Goal: Transaction & Acquisition: Purchase product/service

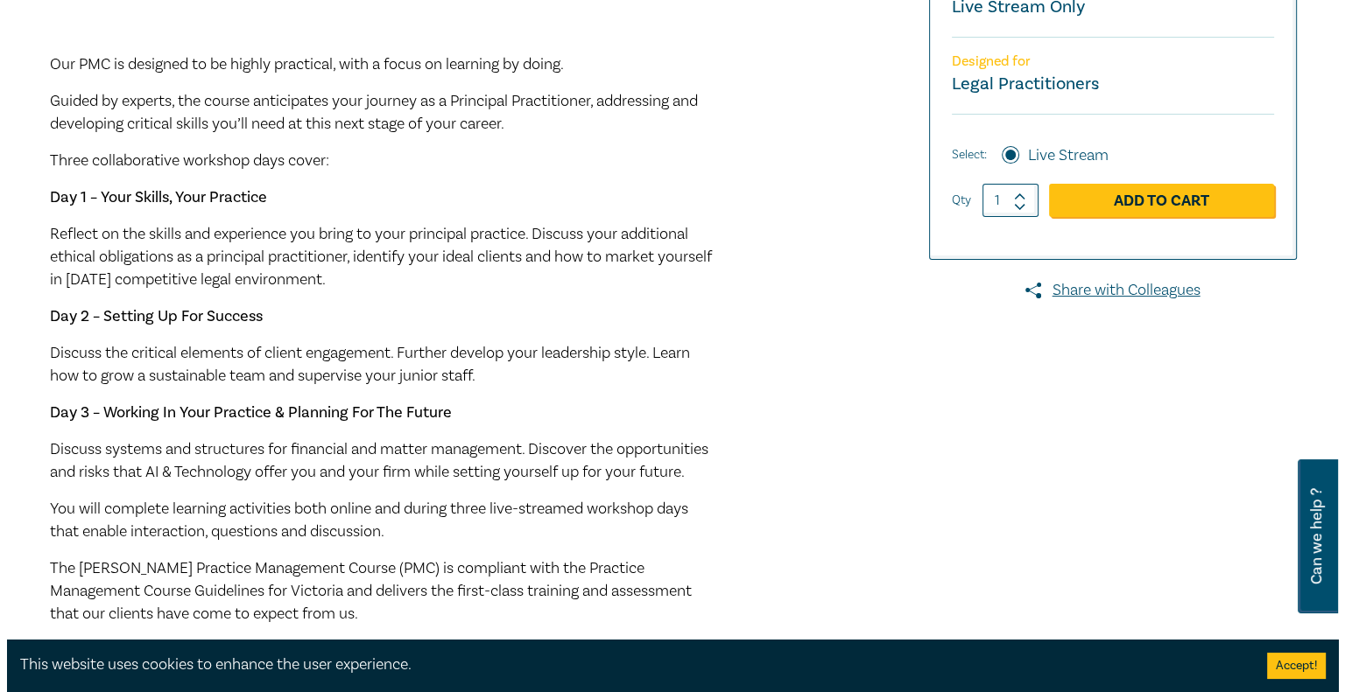
scroll to position [522, 0]
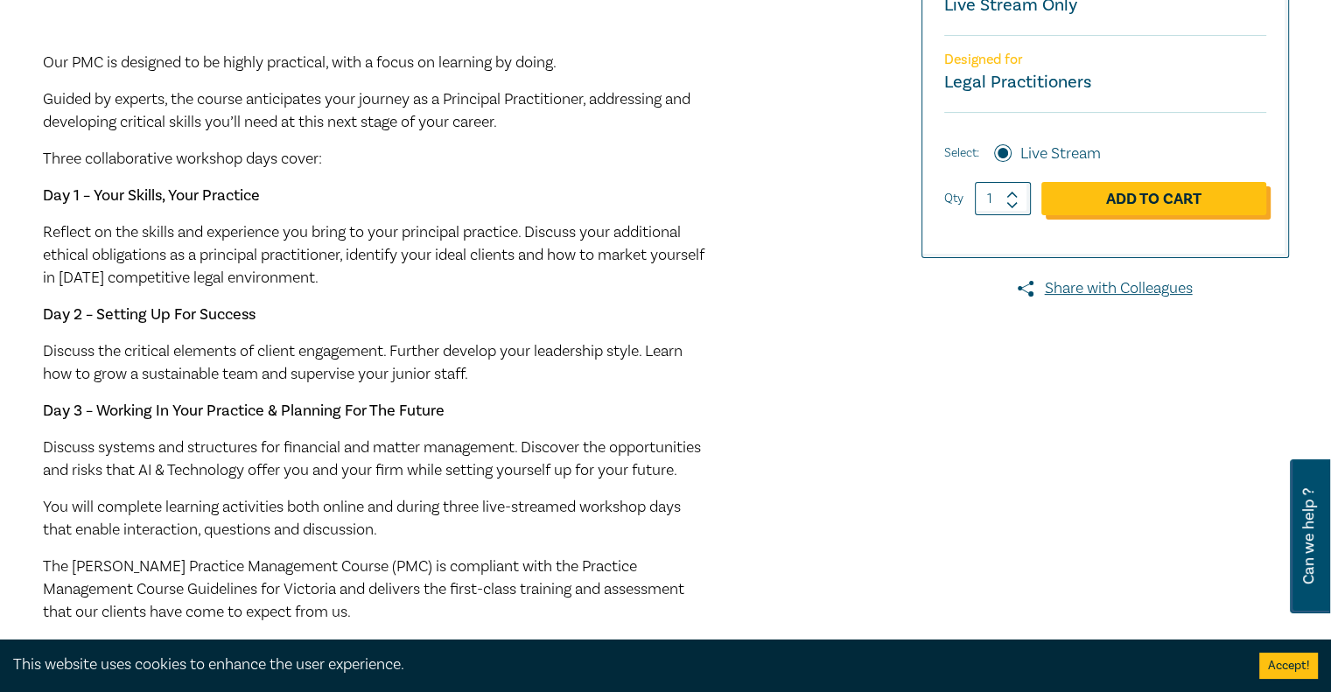
click at [1155, 215] on link "Add to Cart" at bounding box center [1154, 198] width 225 height 33
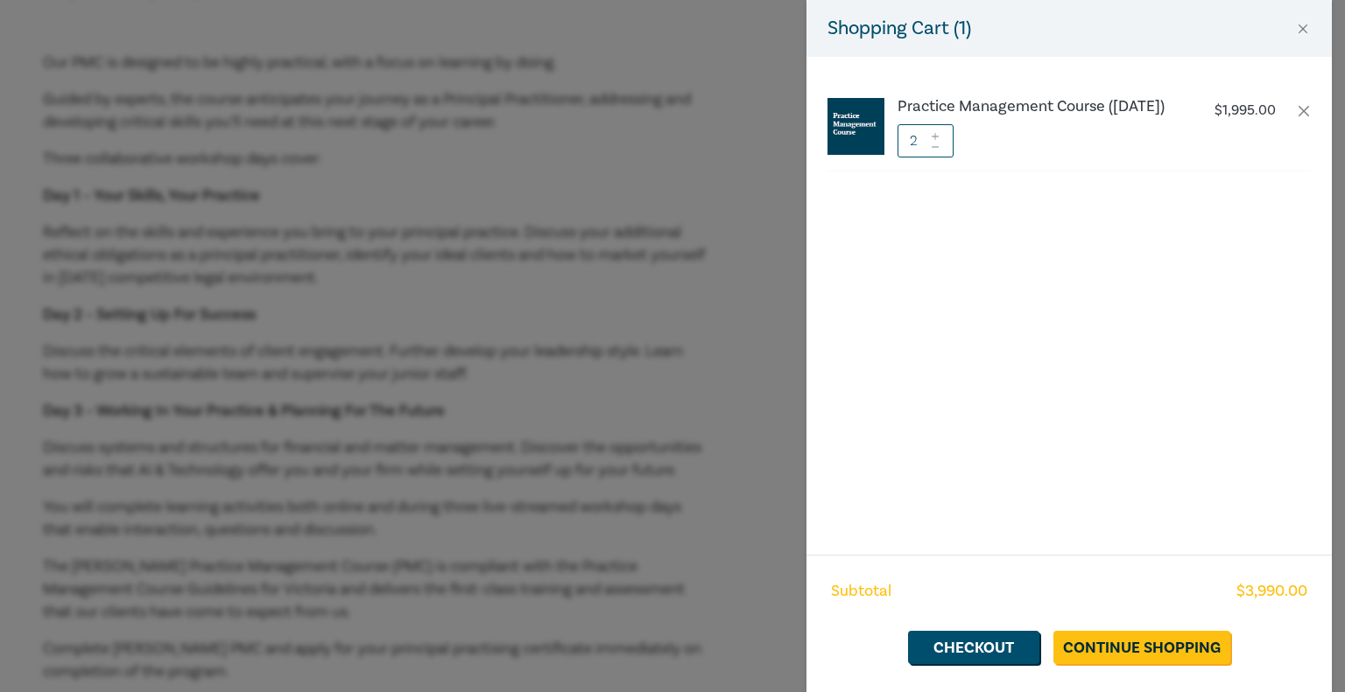
click at [918, 155] on input "2" at bounding box center [925, 140] width 56 height 33
drag, startPoint x: 918, startPoint y: 155, endPoint x: 869, endPoint y: 164, distance: 49.8
click at [869, 164] on li "Practice Management Course ([DATE]) $ 1,995.00 2" at bounding box center [1068, 128] width 483 height 87
click at [1148, 638] on link "Continue Shopping" at bounding box center [1141, 647] width 177 height 33
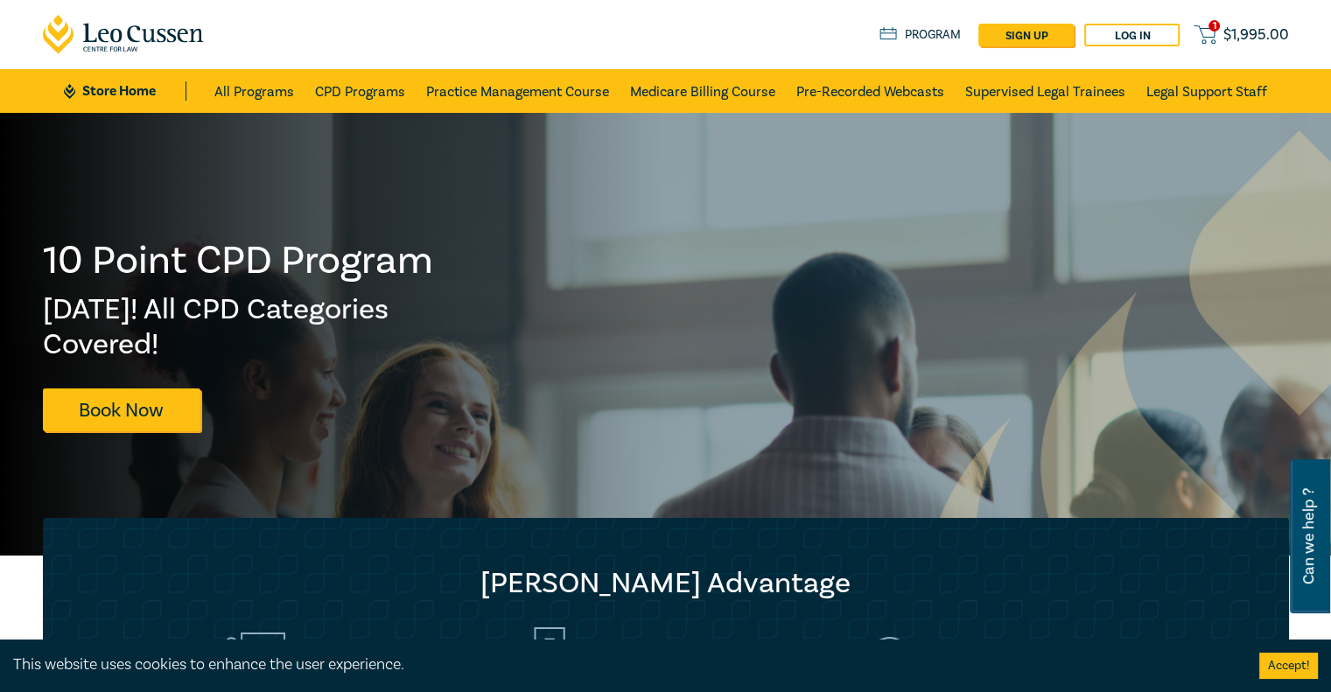
click at [1230, 32] on span "$ 1,995.00" at bounding box center [1257, 34] width 66 height 19
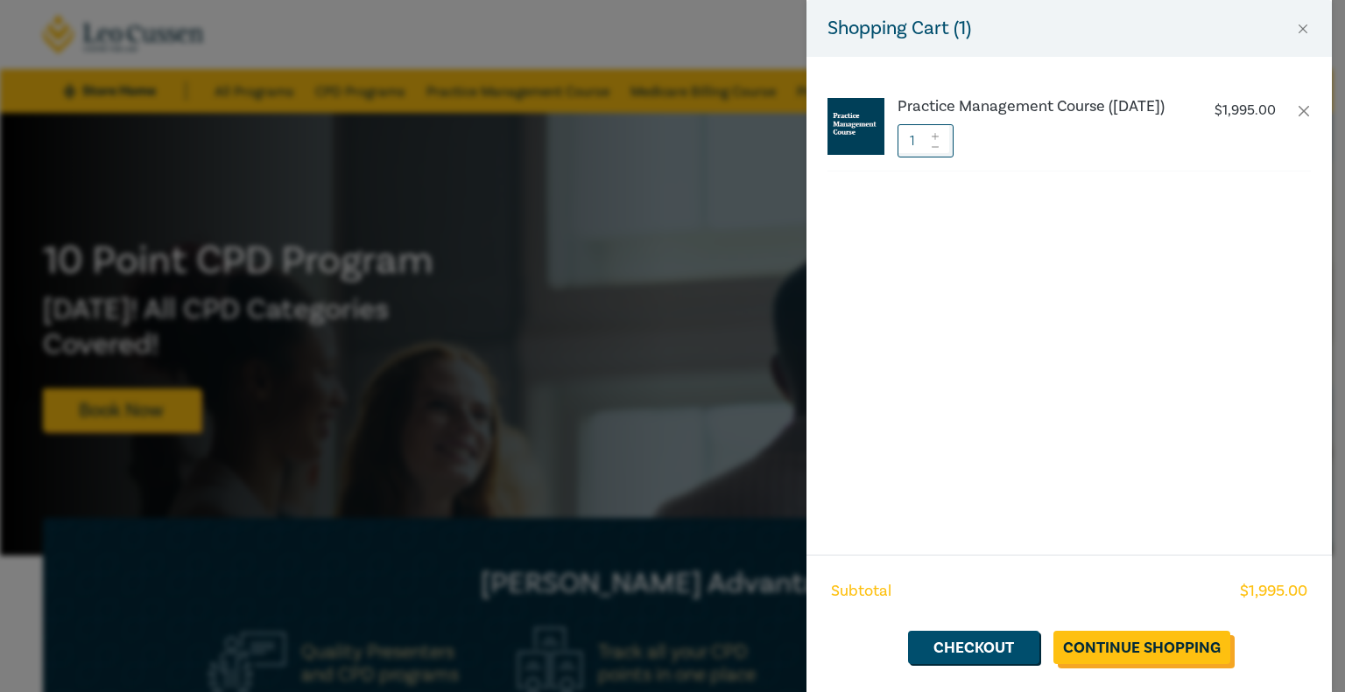
click at [1141, 638] on link "Continue Shopping" at bounding box center [1141, 647] width 177 height 33
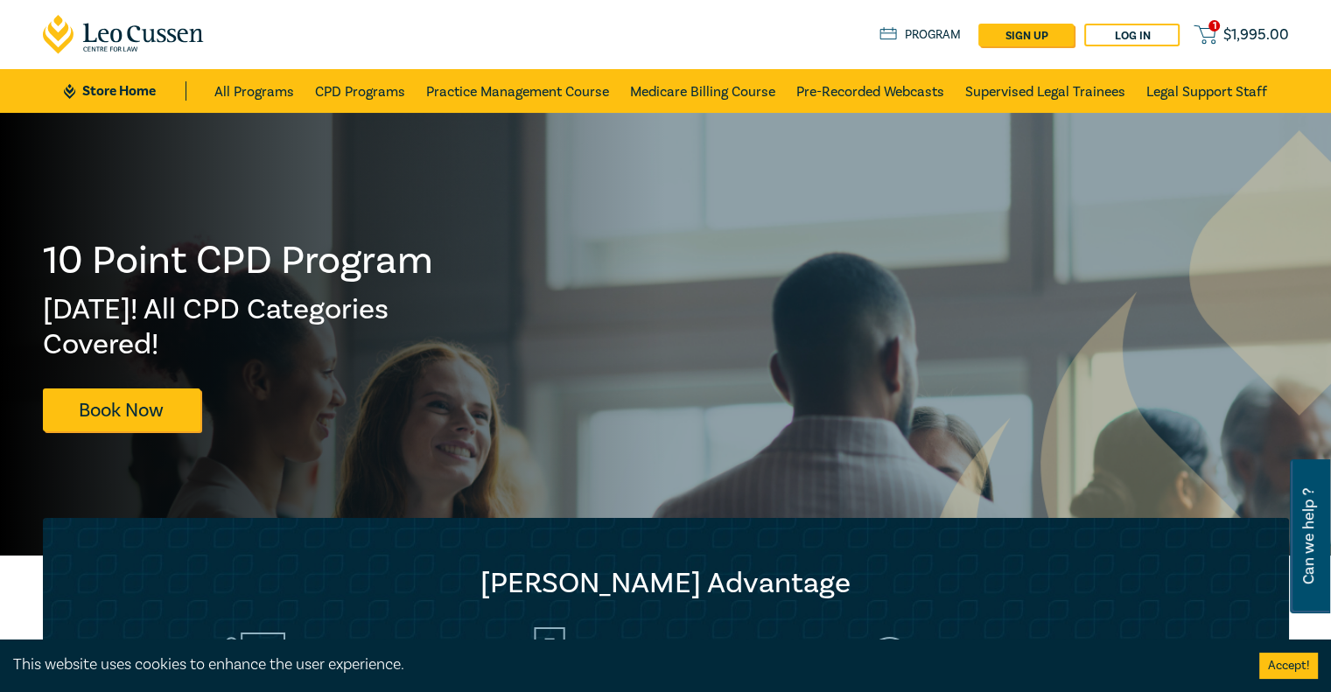
click at [1233, 40] on span "$ 1,995.00" at bounding box center [1257, 34] width 66 height 19
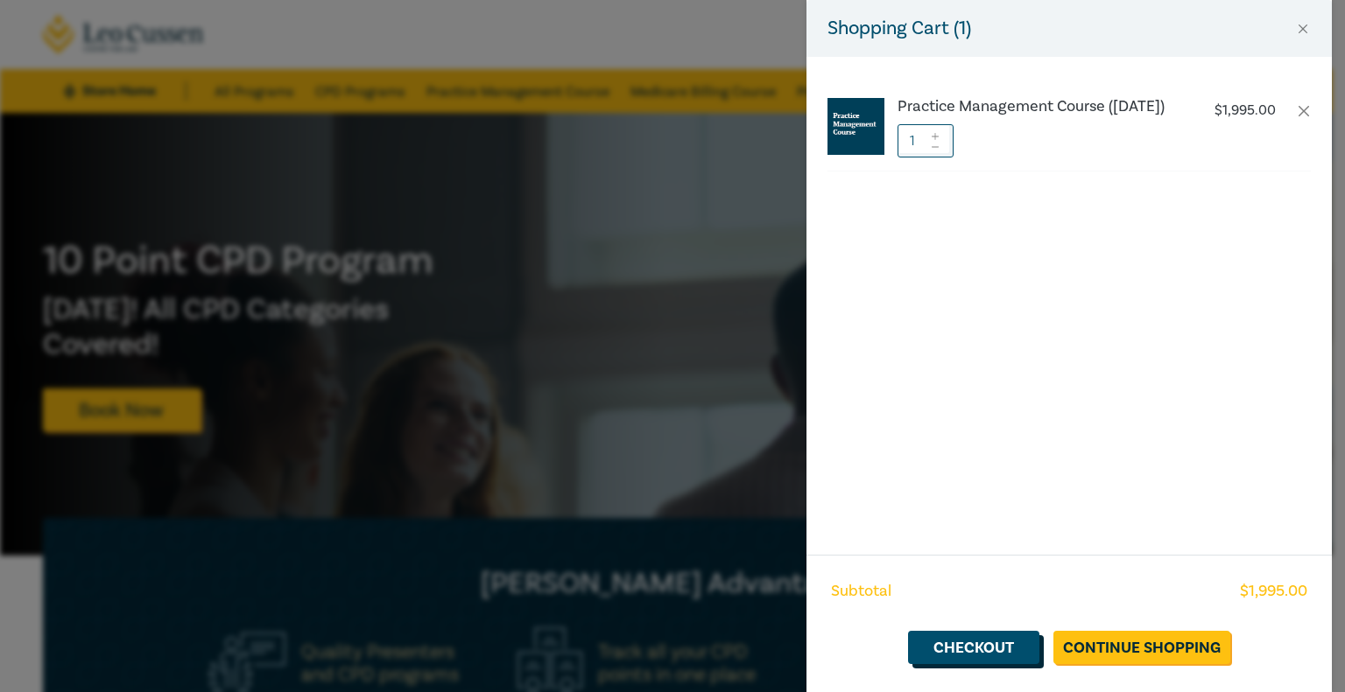
click at [984, 634] on link "Checkout" at bounding box center [973, 647] width 131 height 33
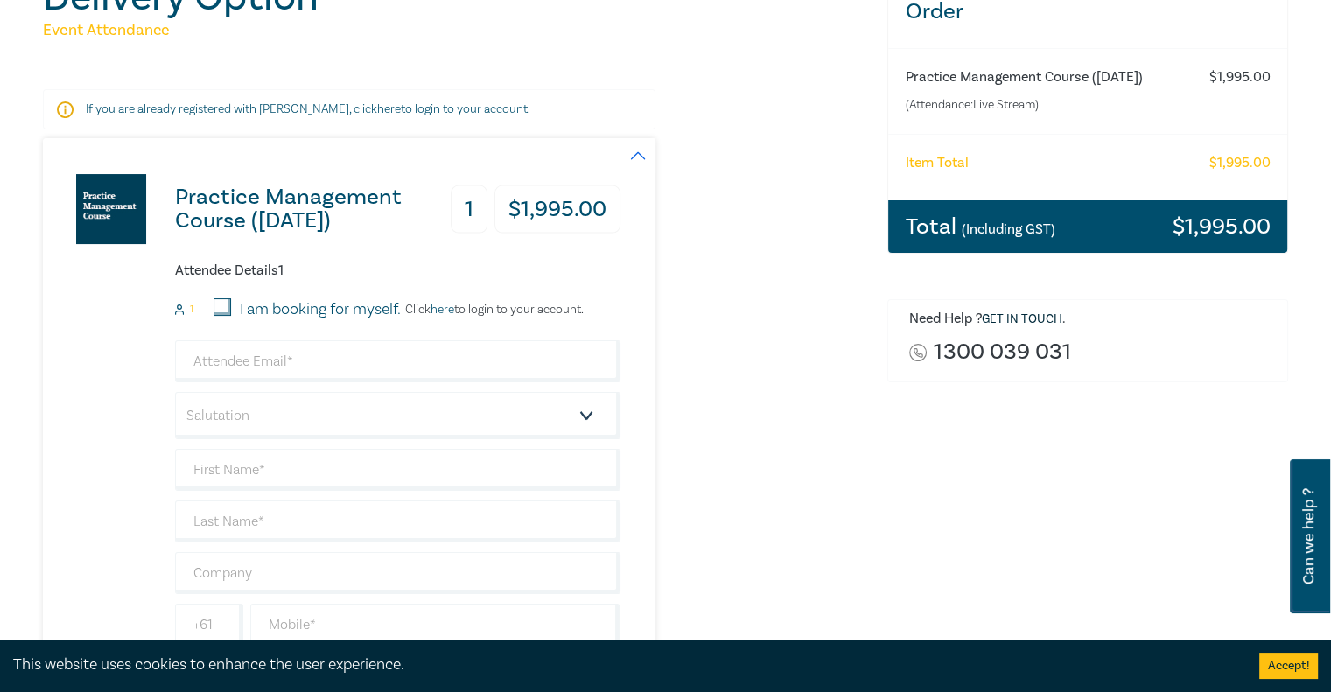
scroll to position [217, 0]
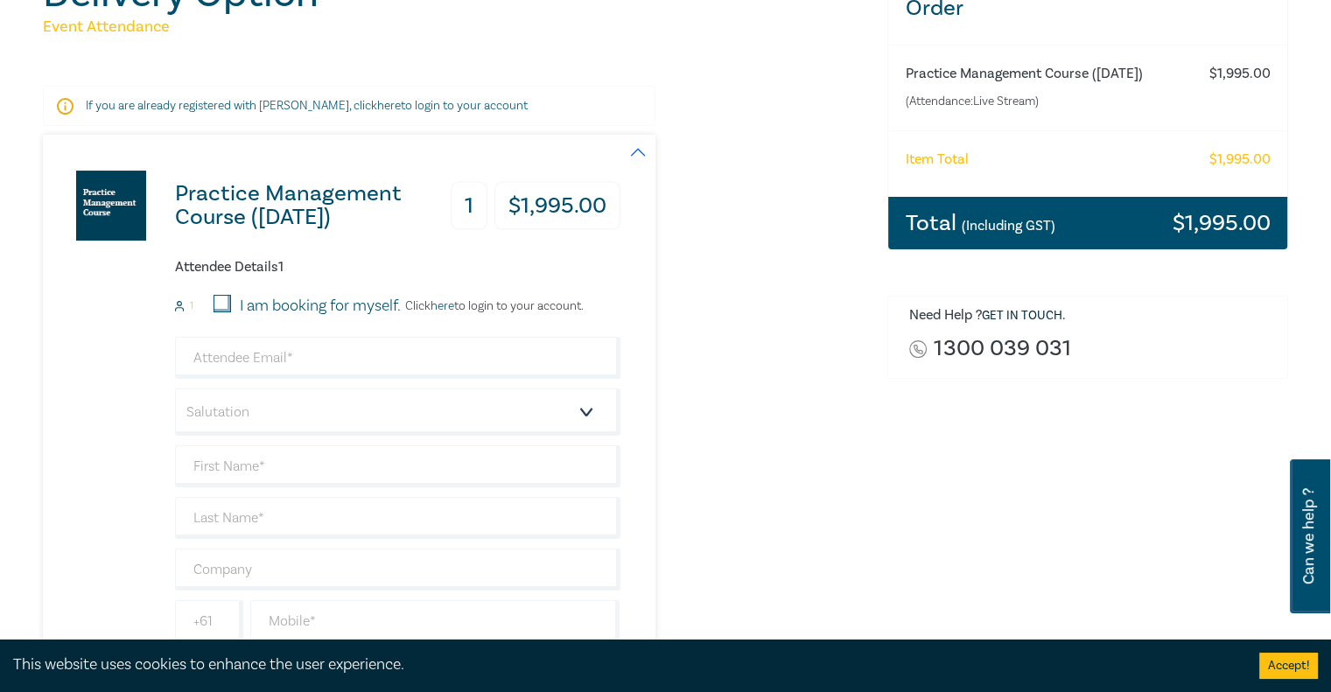
click at [214, 308] on input "I am booking for myself." at bounding box center [223, 304] width 18 height 18
checkbox input "true"
click at [256, 364] on input "email" at bounding box center [398, 358] width 446 height 42
click at [610, 315] on div "1 I am booking for myself. Click here to login to your account." at bounding box center [398, 306] width 446 height 23
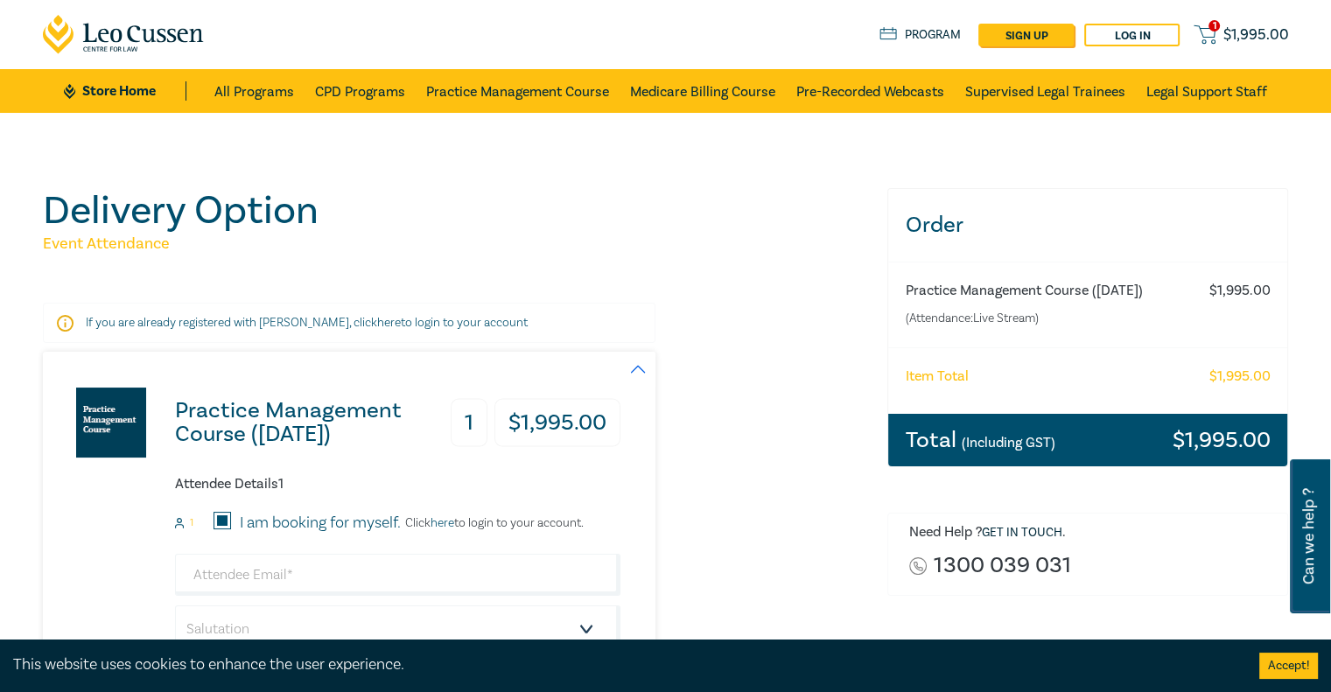
scroll to position [0, 0]
